Goal: Transaction & Acquisition: Subscribe to service/newsletter

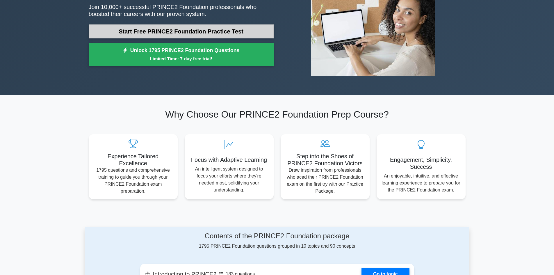
scroll to position [87, 0]
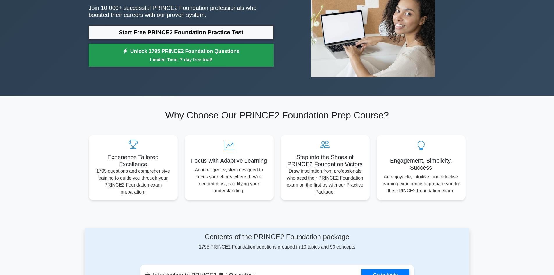
click at [183, 45] on link "Unlock 1795 PRINCE2 Foundation Questions Limited Time: 7-day free trial!" at bounding box center [181, 55] width 185 height 23
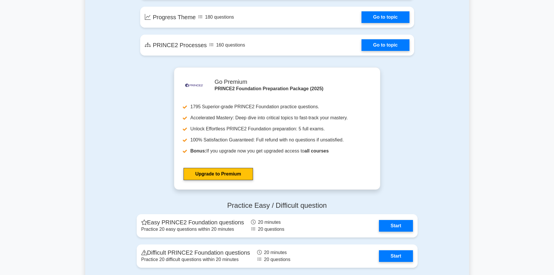
scroll to position [582, 0]
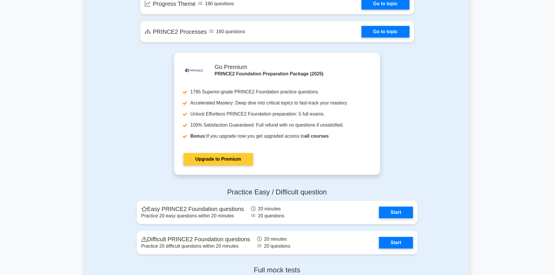
click at [215, 161] on link "Upgrade to Premium" at bounding box center [218, 159] width 70 height 12
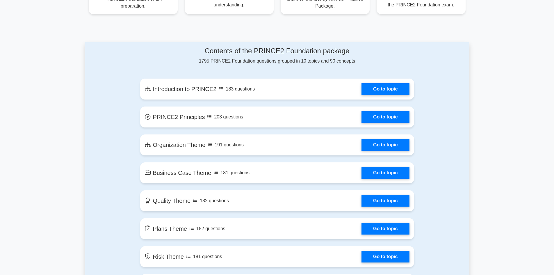
scroll to position [291, 0]
